Goal: Task Accomplishment & Management: Use online tool/utility

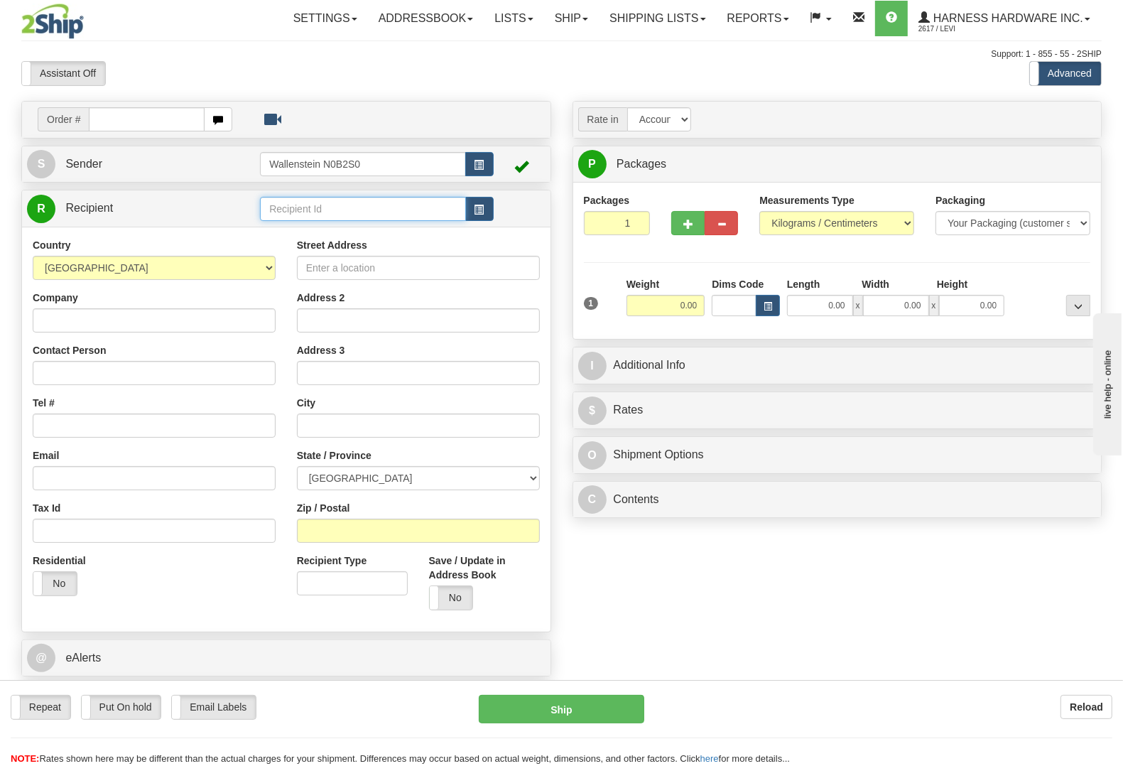
click at [357, 211] on input "text" at bounding box center [362, 209] width 205 height 24
type input "wesr"
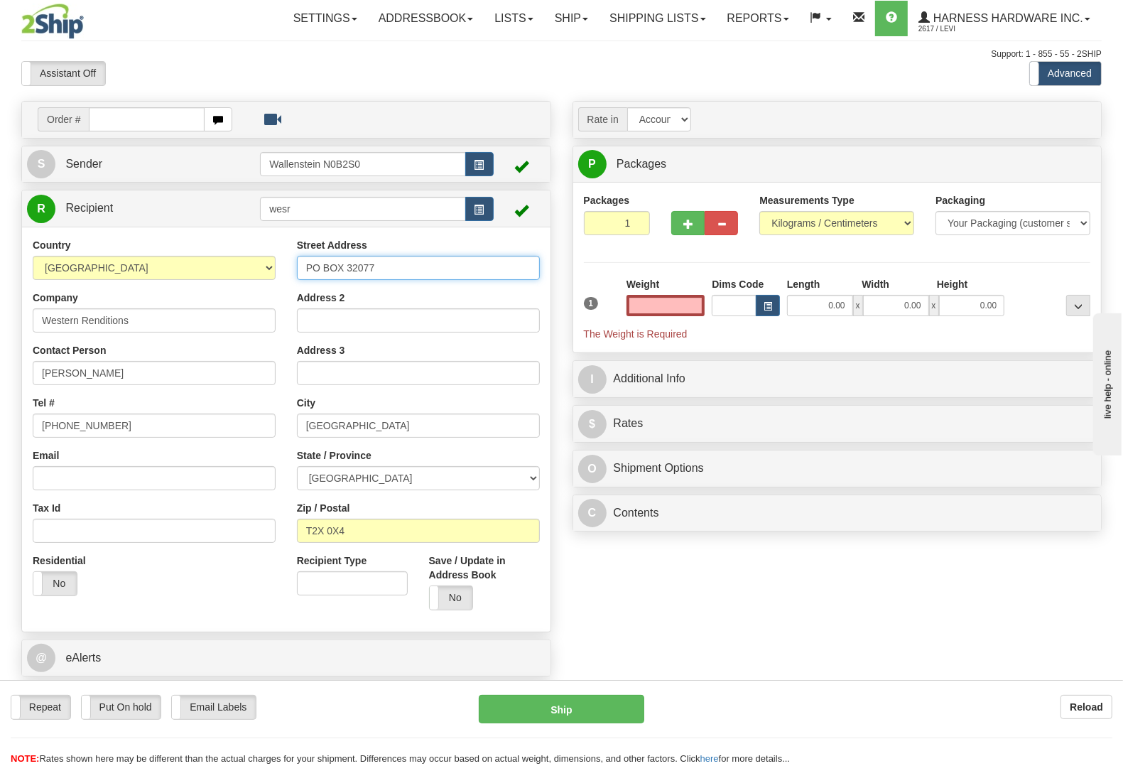
type input "0.00"
drag, startPoint x: 387, startPoint y: 268, endPoint x: 161, endPoint y: 279, distance: 226.2
click at [168, 277] on div "Country AFGHANISTAN ALAND ISLANDS ALBANIA ALGERIA AMERICAN SAMOA ANDORRA ANGOLA…" at bounding box center [286, 429] width 528 height 382
type input "434 Shawbrooke Circel"
drag, startPoint x: 364, startPoint y: 546, endPoint x: 297, endPoint y: 537, distance: 67.3
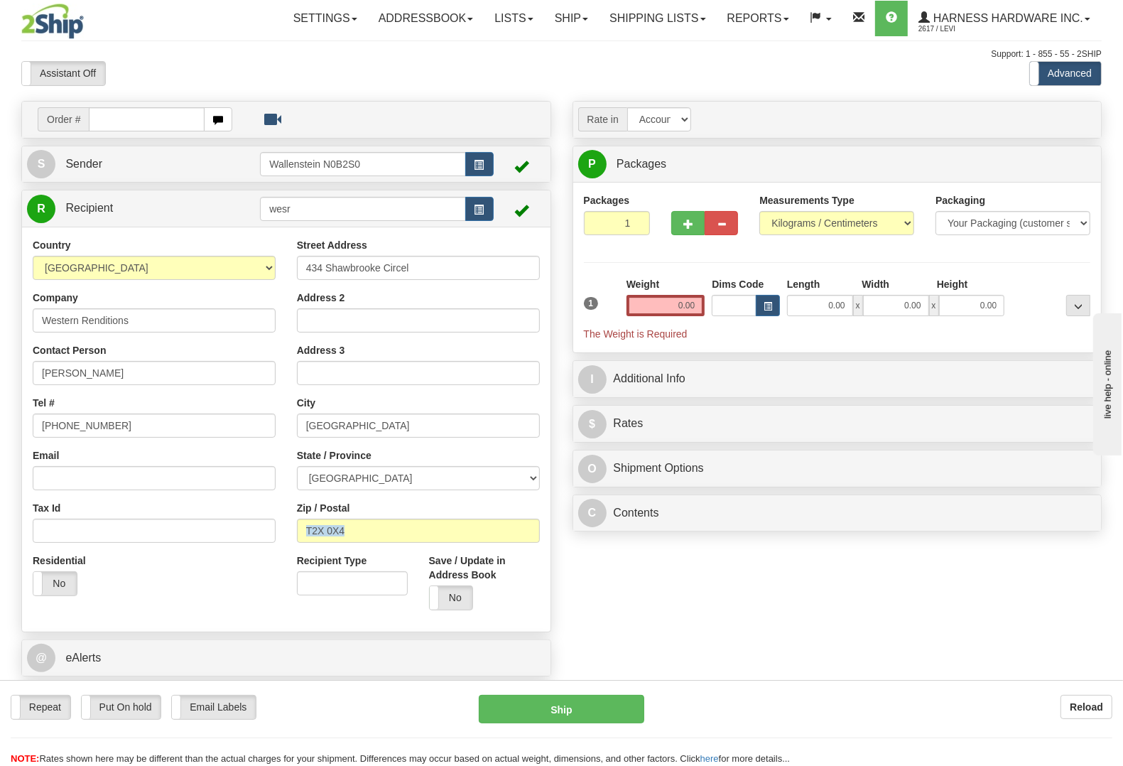
click at [297, 537] on div "Street Address 434 Shawbrooke Circel Address 2 Address 3 City CALGARY State / P…" at bounding box center [418, 429] width 264 height 382
click at [336, 546] on div "Street Address 434 Shawbrooke Circel Address 2 Address 3 City CALGARY State / P…" at bounding box center [418, 429] width 264 height 382
click at [349, 526] on input "T2X 0X4" at bounding box center [418, 531] width 243 height 24
drag, startPoint x: 349, startPoint y: 526, endPoint x: 286, endPoint y: 529, distance: 62.6
click at [286, 529] on div "Street Address 434 Shawbrooke Circel Address 2 Address 3 City CALGARY State / P…" at bounding box center [418, 429] width 264 height 382
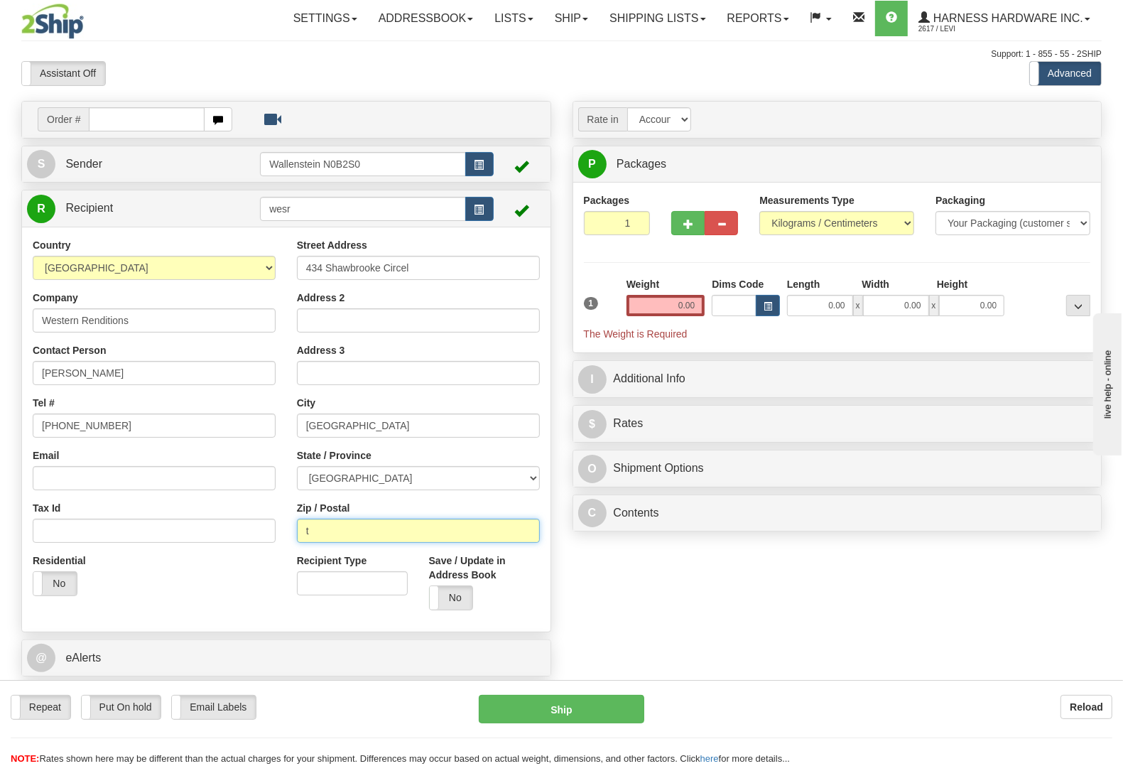
type input "t"
type input "t2y2z4"
click at [394, 533] on input "t2y2z4" at bounding box center [418, 531] width 243 height 24
click at [97, 472] on input "Email" at bounding box center [154, 478] width 243 height 24
paste input "robertbdavis1962@gmail.com"
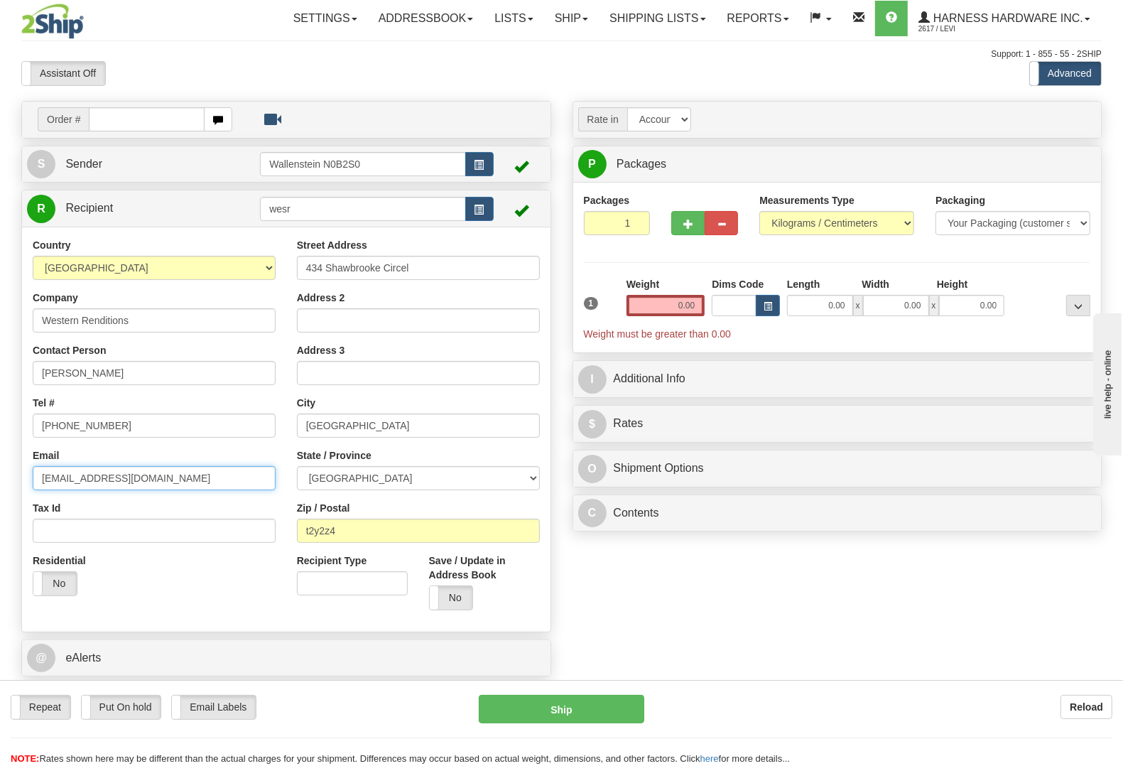
type input "robertbdavis1962@gmail.com"
click at [346, 215] on input "wesr" at bounding box center [362, 209] width 205 height 24
drag, startPoint x: 314, startPoint y: 227, endPoint x: 283, endPoint y: 229, distance: 31.3
click at [283, 229] on div "R Recipient wesr" at bounding box center [286, 411] width 530 height 442
type input "WESRS"
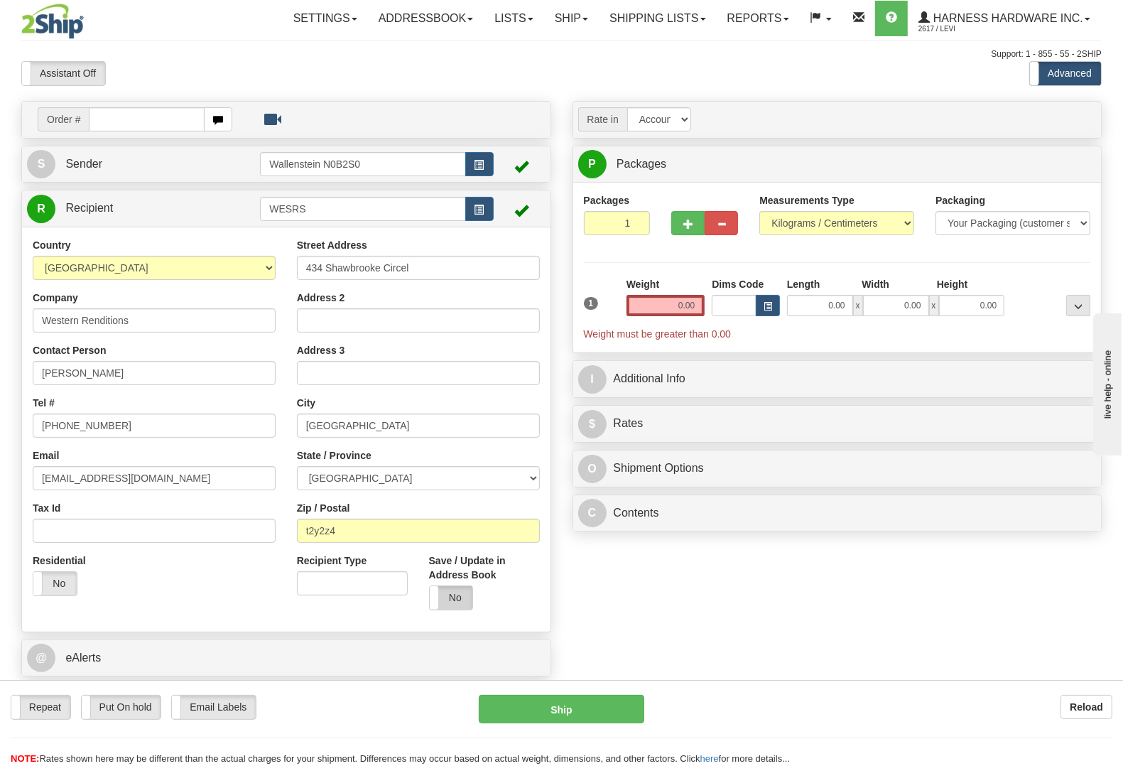
click at [446, 597] on div "Country AFGHANISTAN ALAND ISLANDS ALBANIA ALGERIA AMERICAN SAMOA ANDORRA ANGOLA…" at bounding box center [286, 429] width 528 height 404
click at [644, 314] on input "0.00" at bounding box center [666, 305] width 79 height 21
type input "1.00"
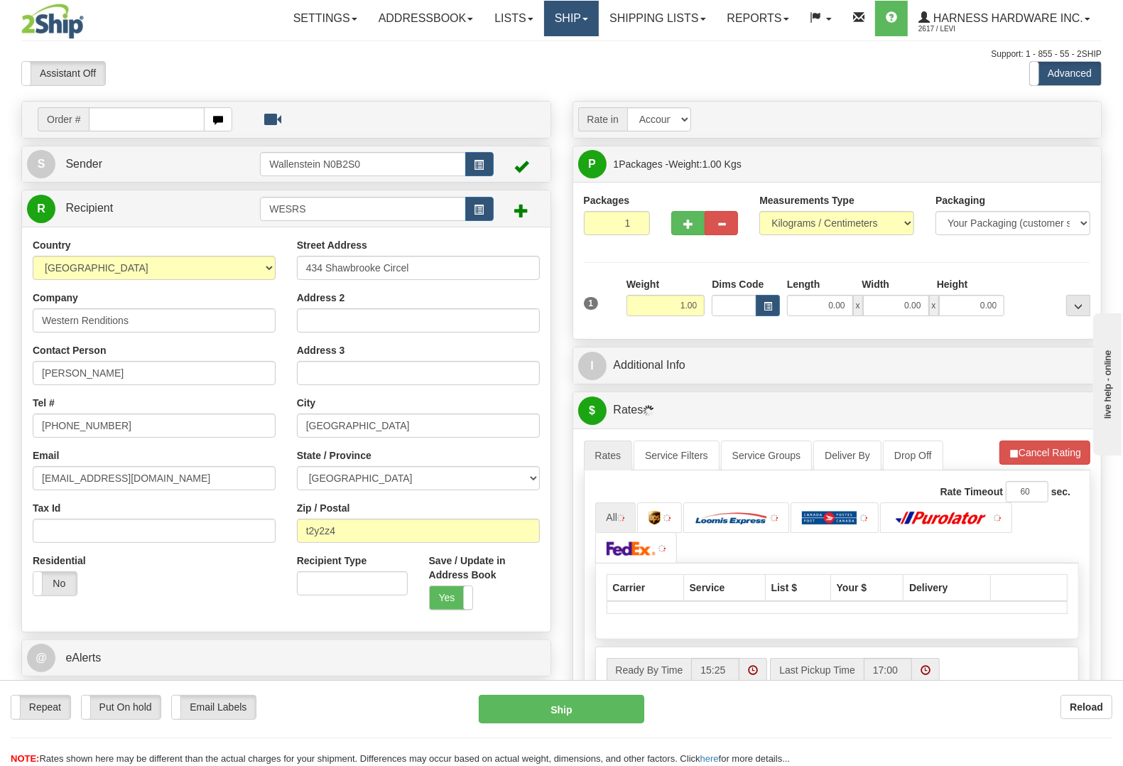
click at [568, 22] on link "Ship" at bounding box center [571, 19] width 55 height 36
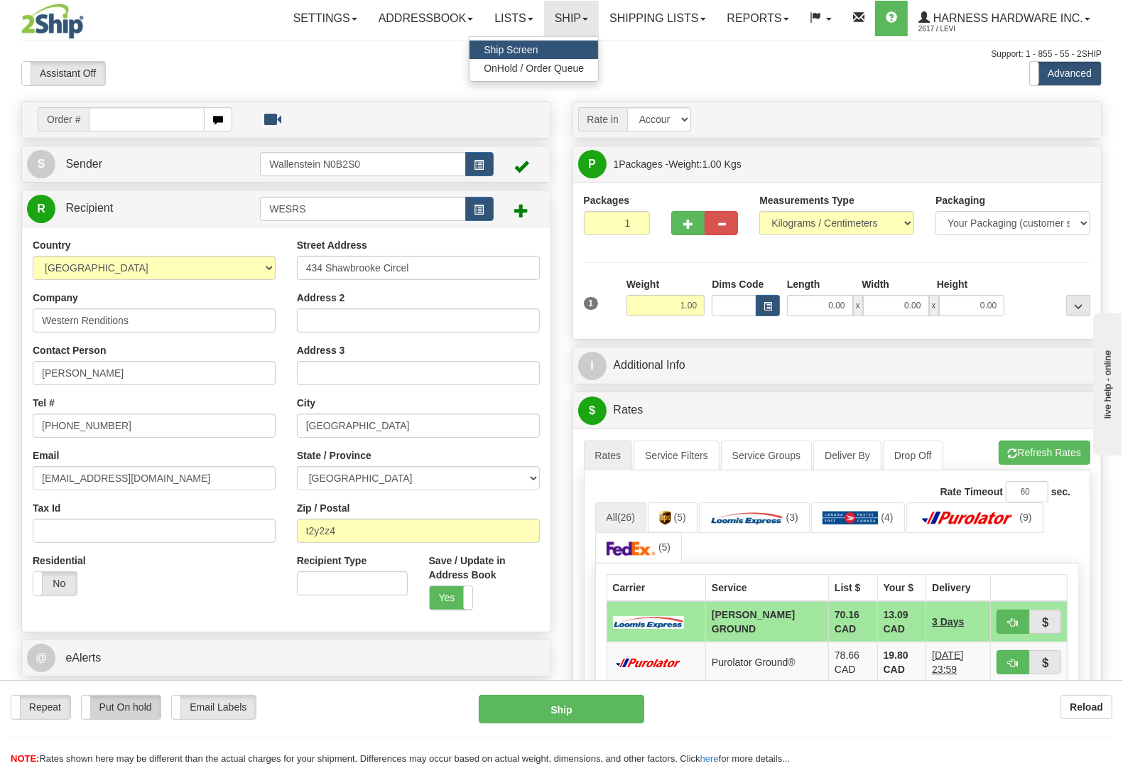
click at [126, 707] on label "Put On hold" at bounding box center [122, 706] width 80 height 23
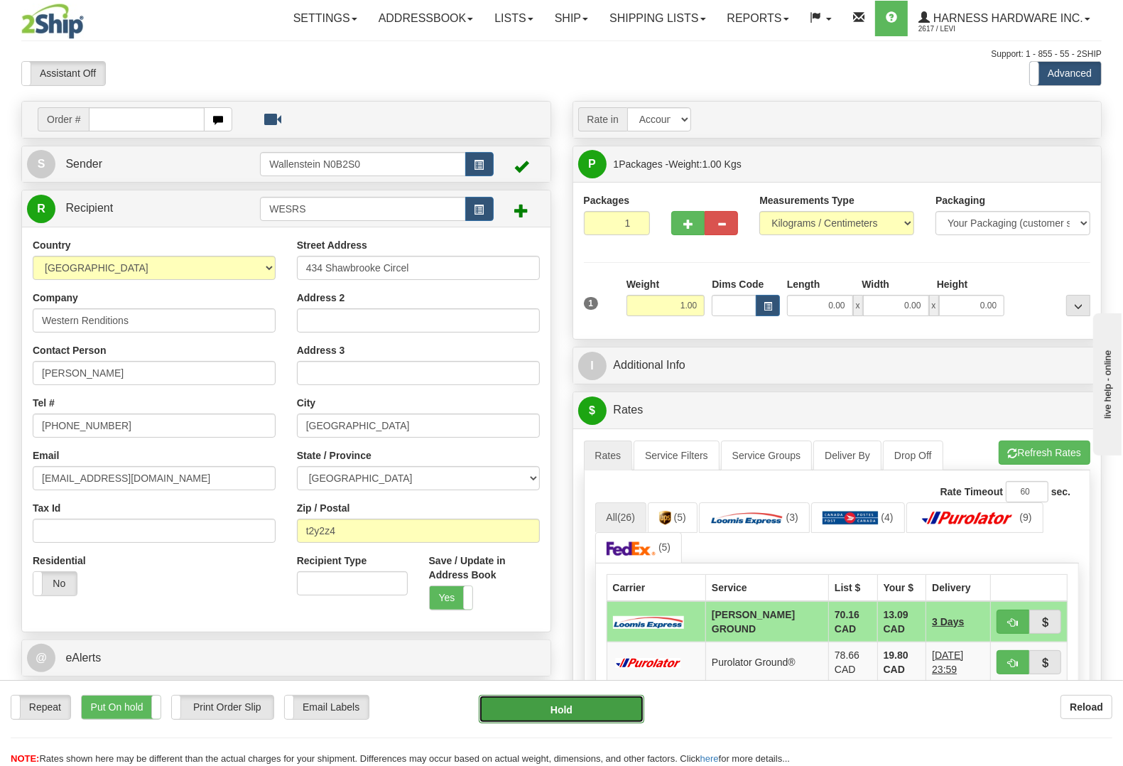
click at [573, 705] on button "Hold" at bounding box center [562, 709] width 166 height 28
type input "DD"
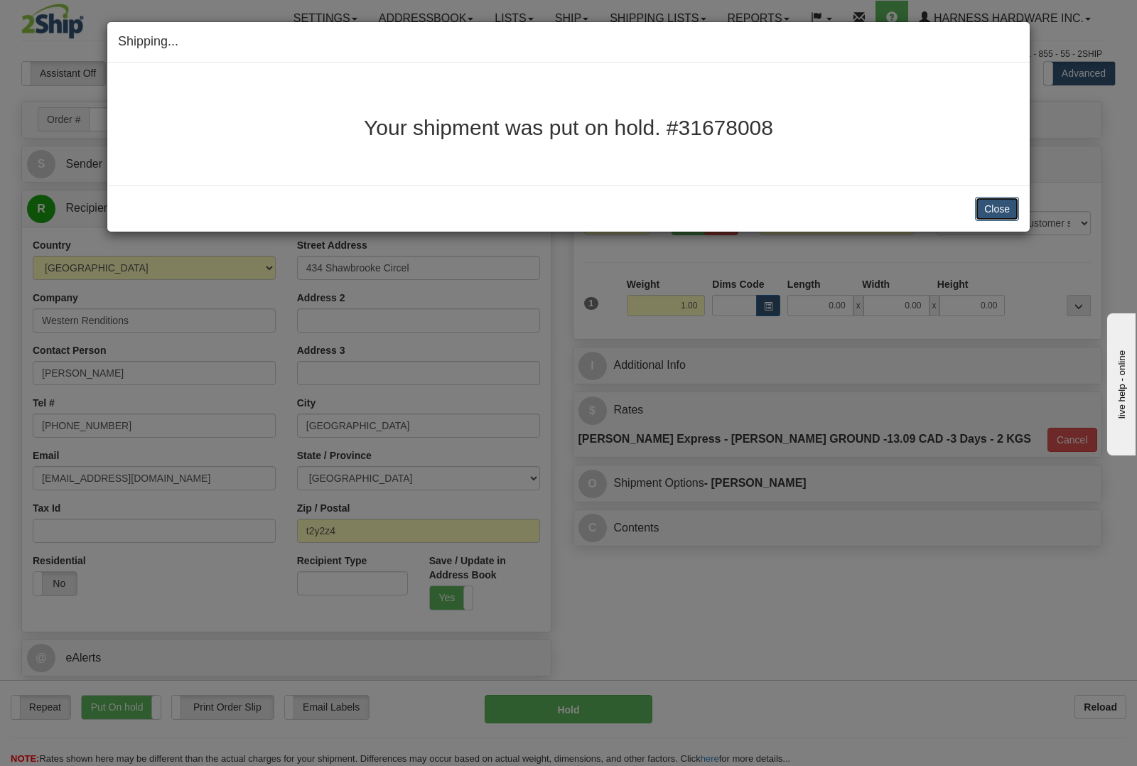
click at [998, 211] on button "Close" at bounding box center [997, 209] width 44 height 24
